Goal: Navigation & Orientation: Find specific page/section

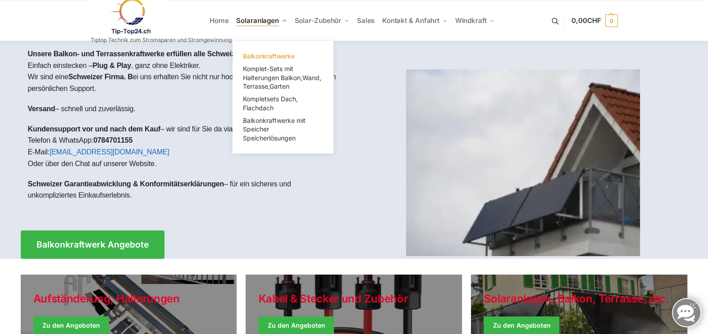
click at [281, 56] on span "Balkonkraftwerke" at bounding box center [269, 56] width 52 height 8
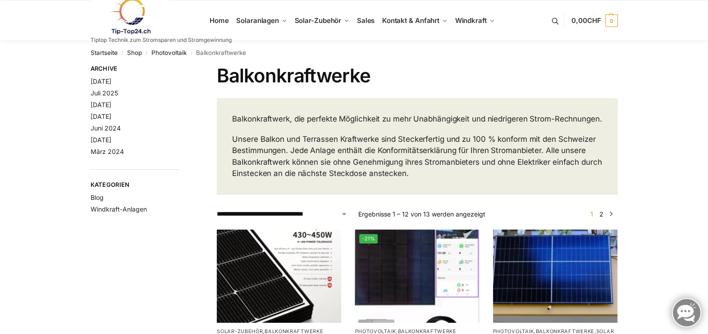
click at [218, 19] on link at bounding box center [161, 16] width 141 height 37
